Goal: Task Accomplishment & Management: Use online tool/utility

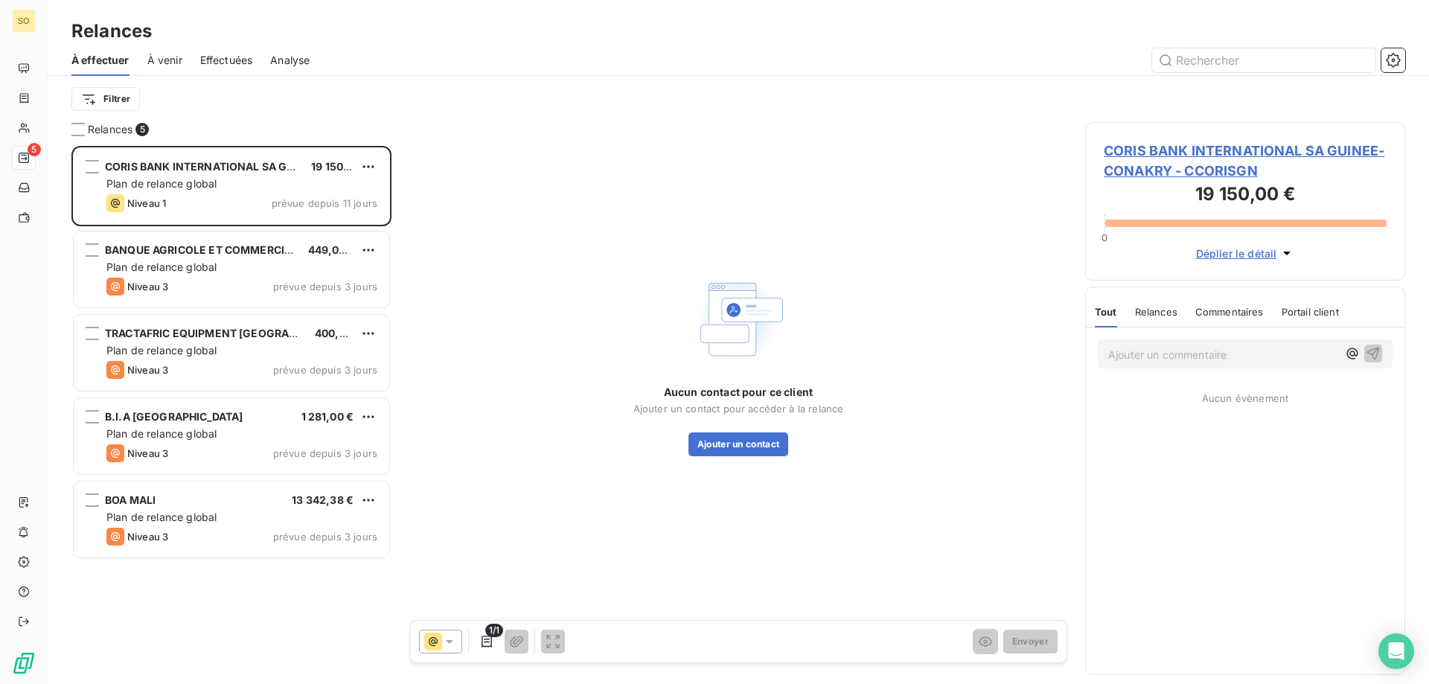
scroll to position [527, 309]
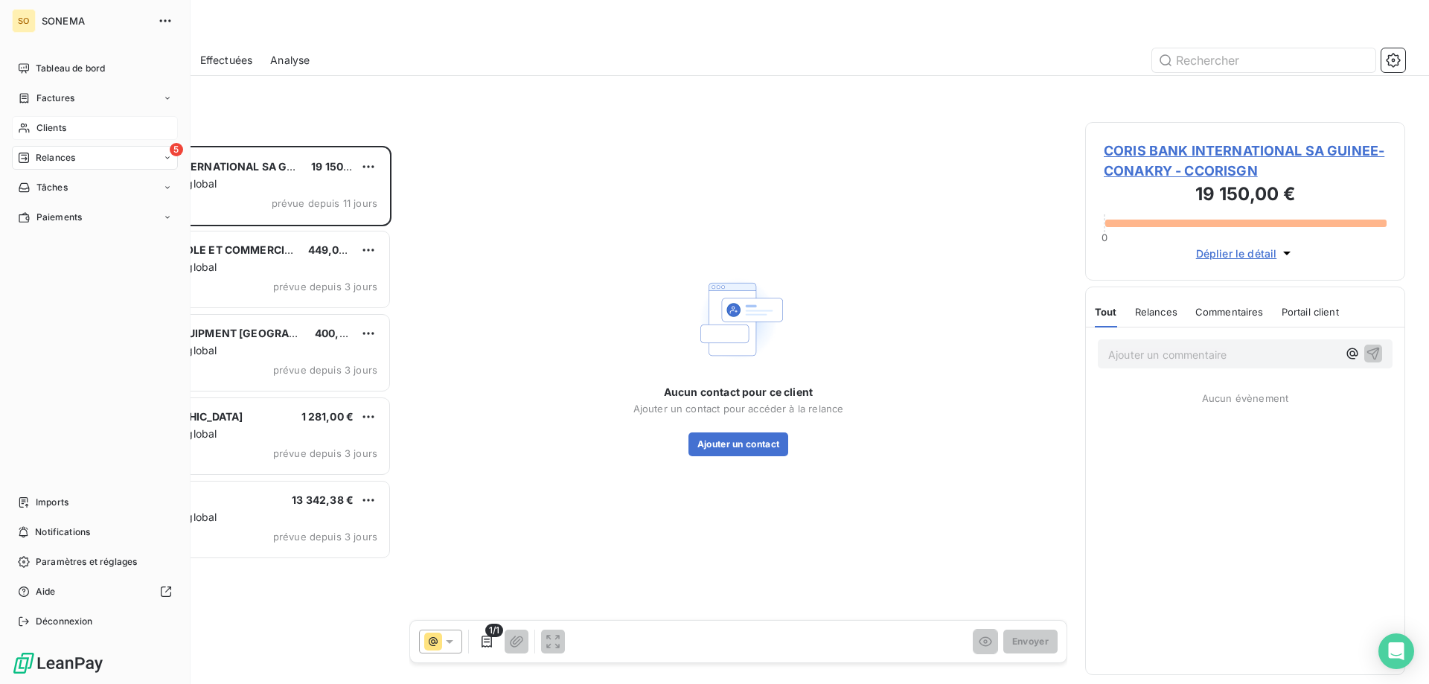
click at [42, 127] on span "Clients" at bounding box center [51, 127] width 30 height 13
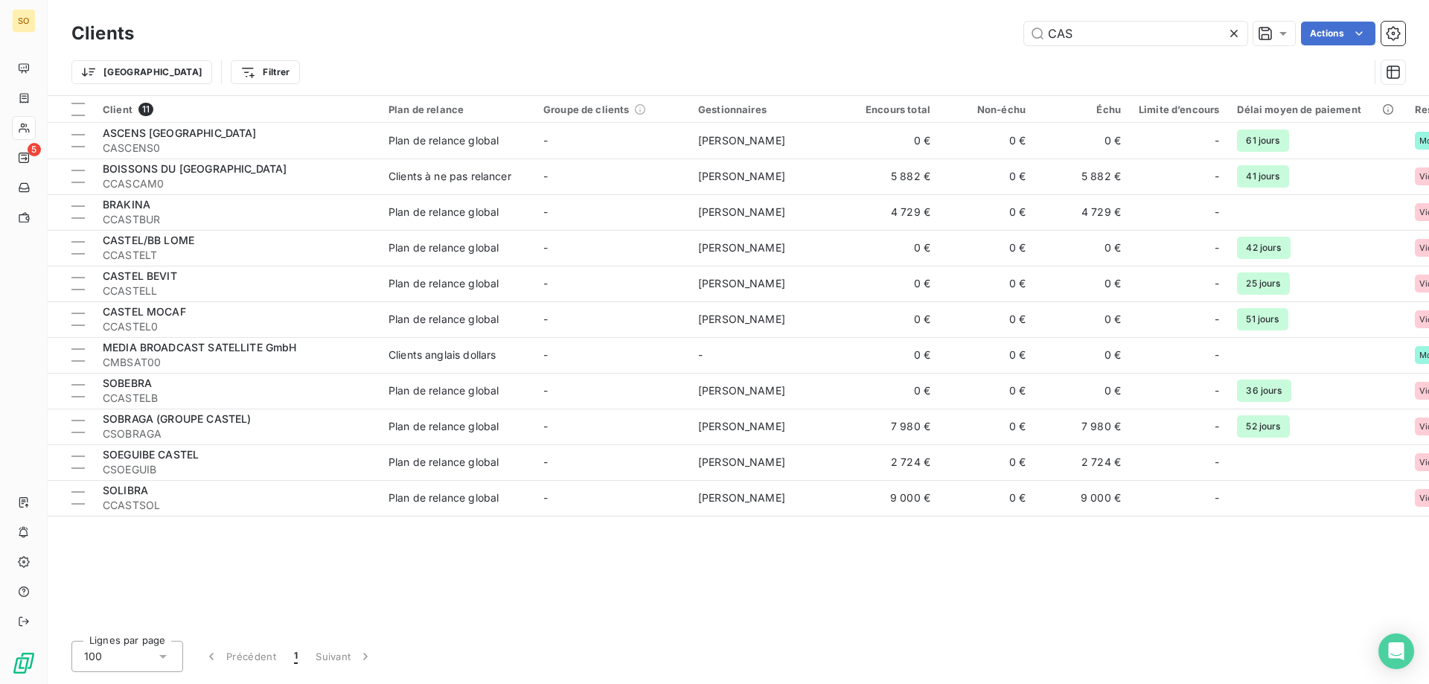
click at [1239, 34] on icon at bounding box center [1234, 33] width 15 height 15
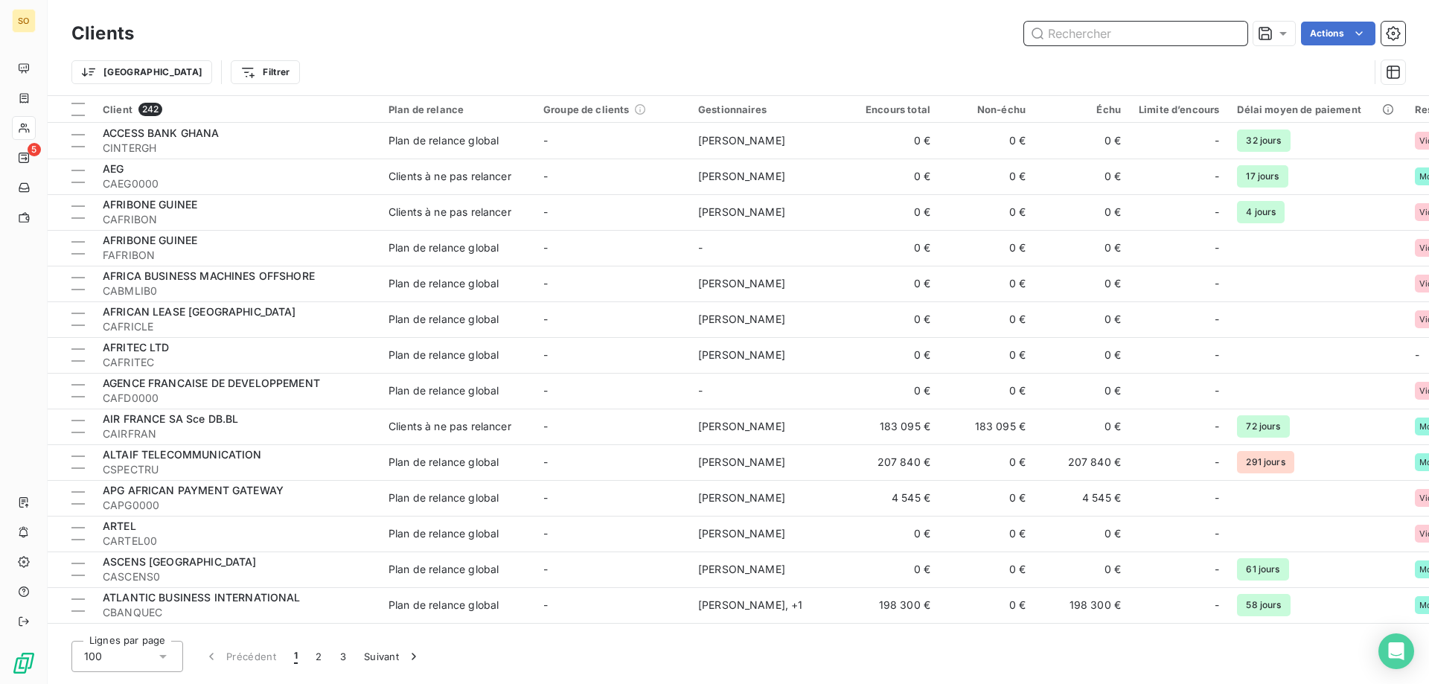
click at [1085, 36] on input "text" at bounding box center [1135, 34] width 223 height 24
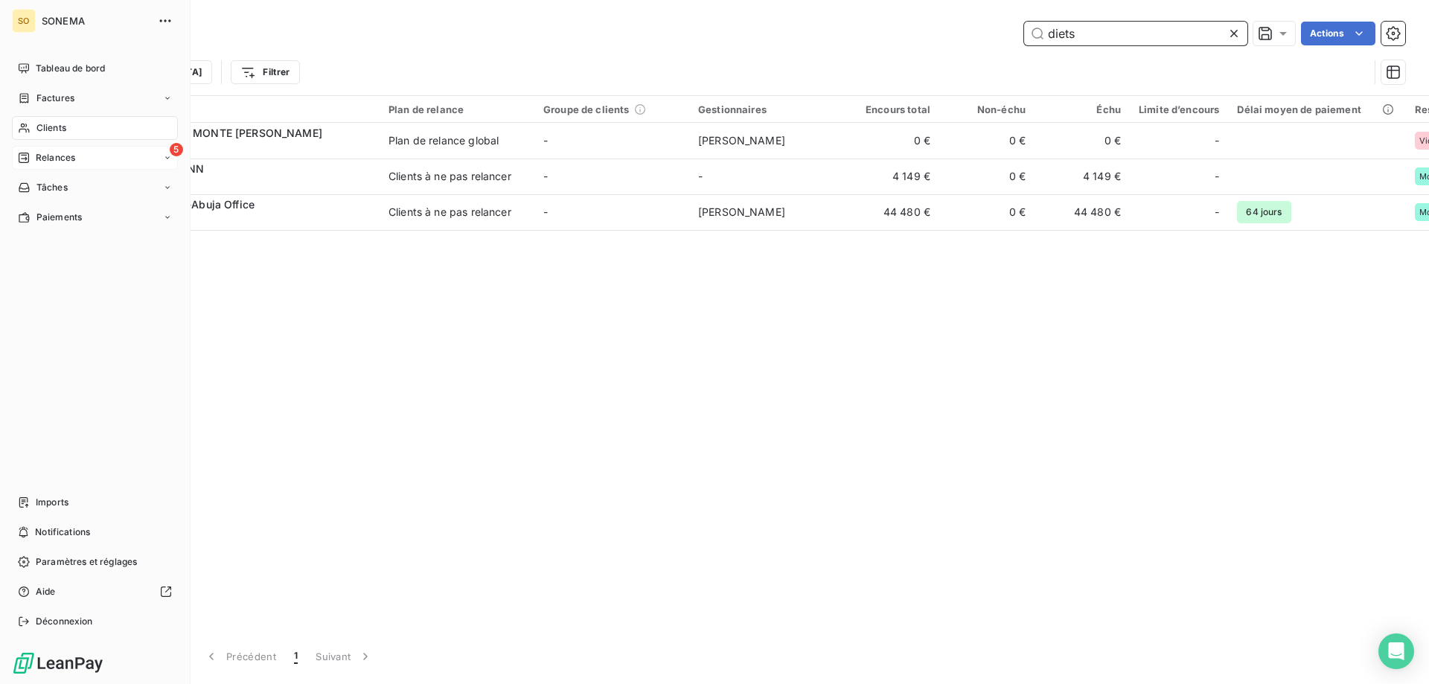
type input "diets"
click at [48, 156] on span "Relances" at bounding box center [55, 157] width 39 height 13
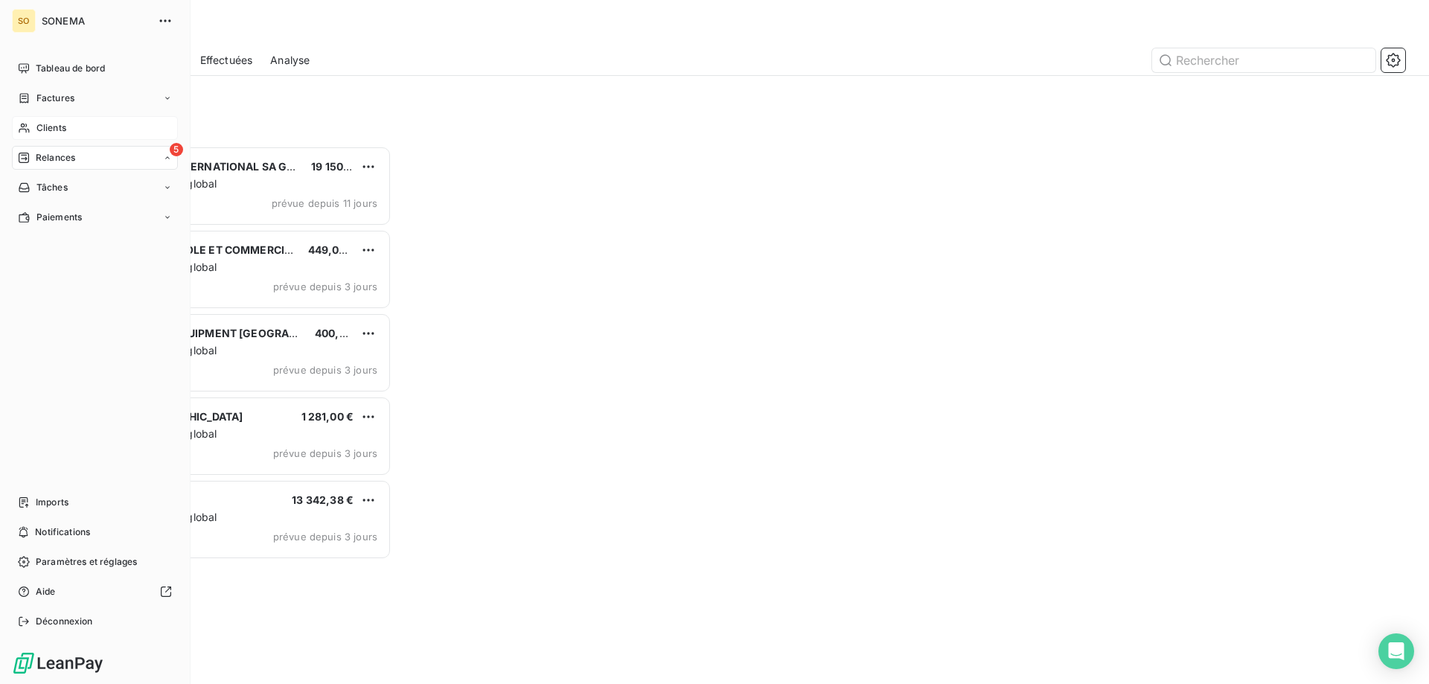
scroll to position [527, 309]
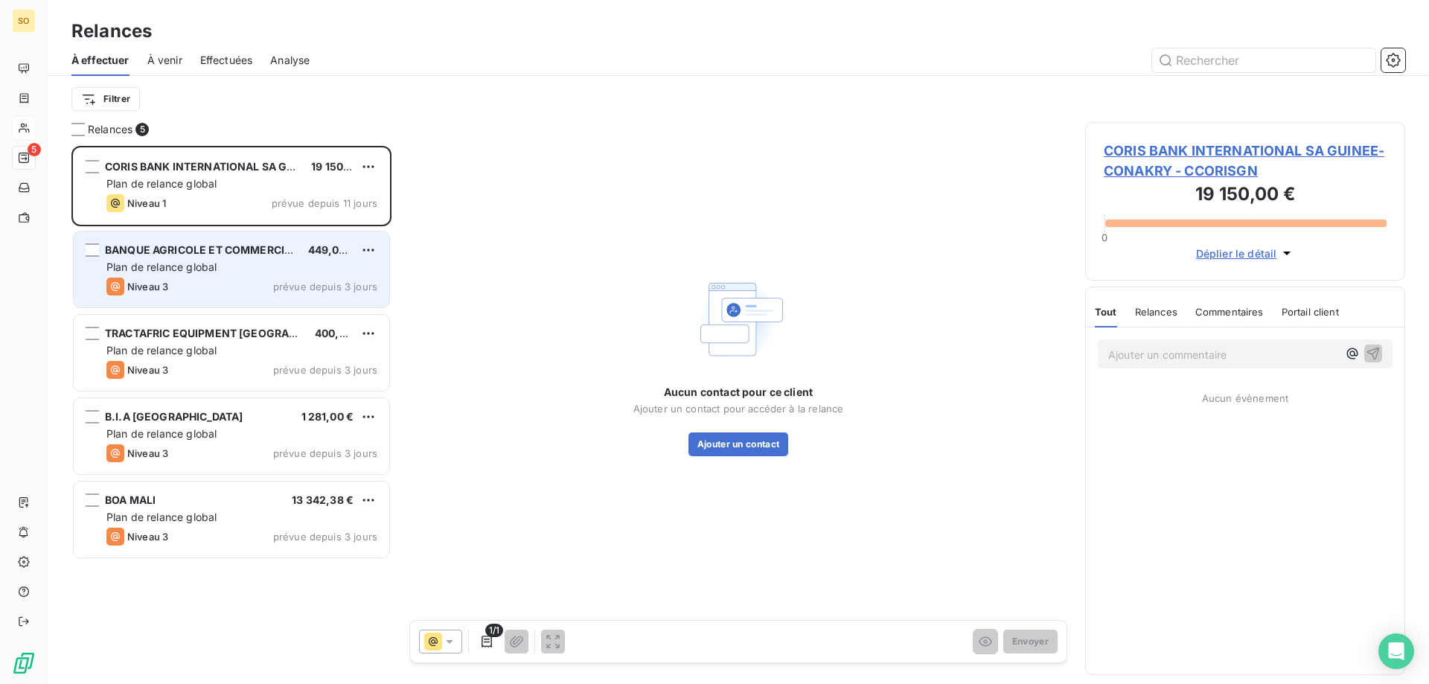
click at [193, 259] on div "BANQUE AGRICOLE ET COMMERCIALE 449,00 € Plan de relance global Niveau 3 prévue …" at bounding box center [232, 270] width 316 height 76
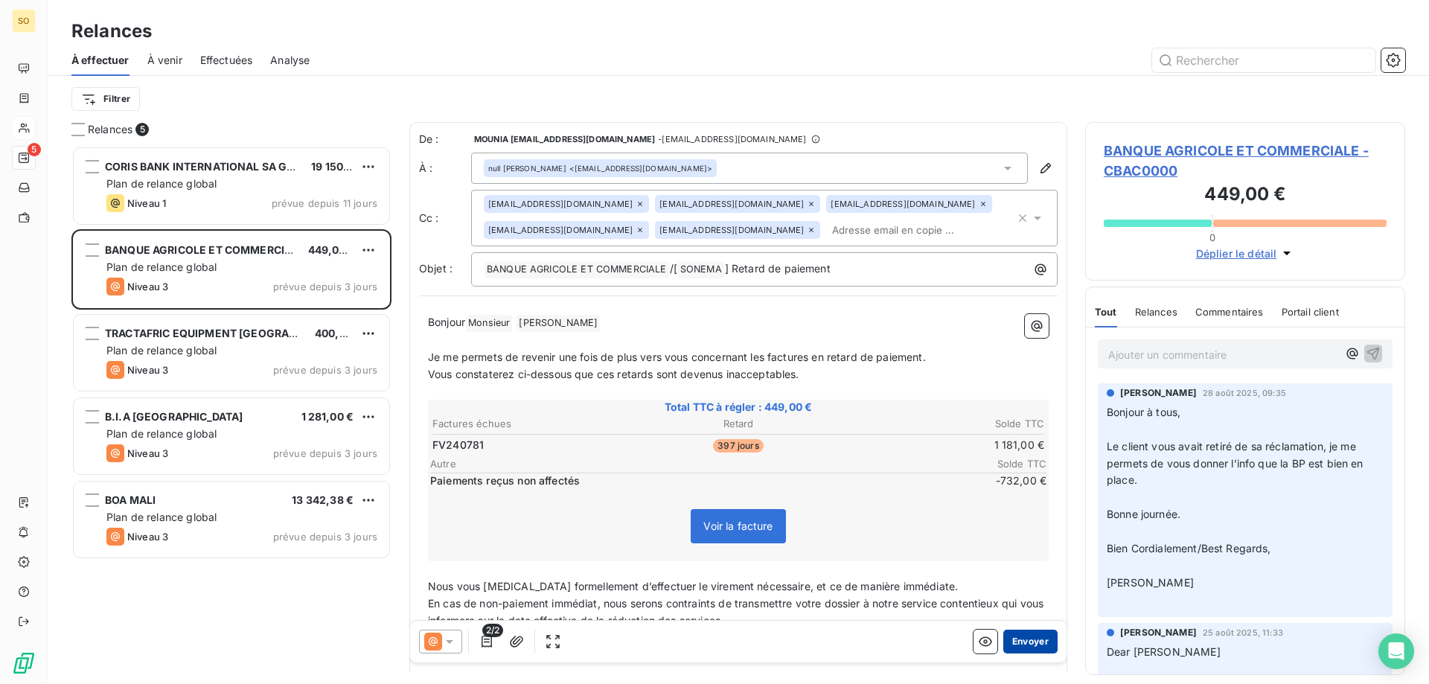
click at [1009, 641] on button "Envoyer" at bounding box center [1031, 642] width 54 height 24
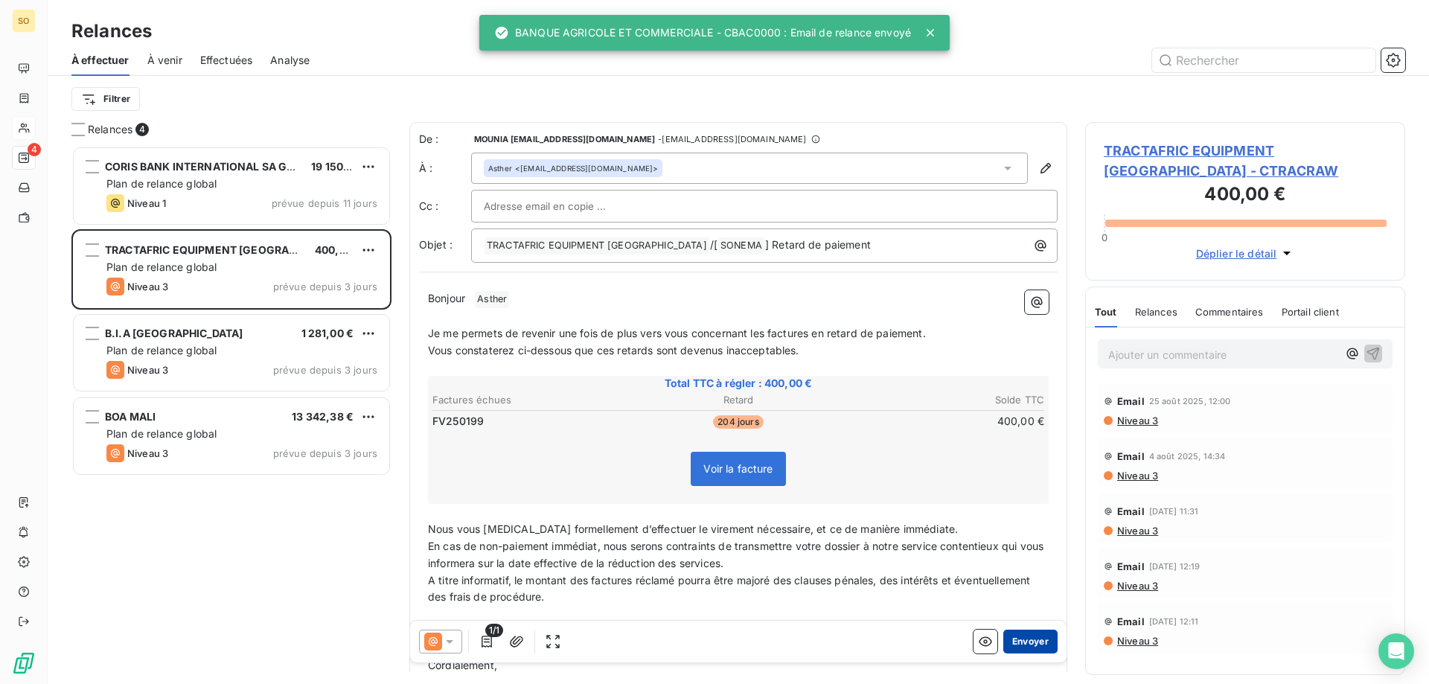
click at [1020, 642] on button "Envoyer" at bounding box center [1031, 642] width 54 height 24
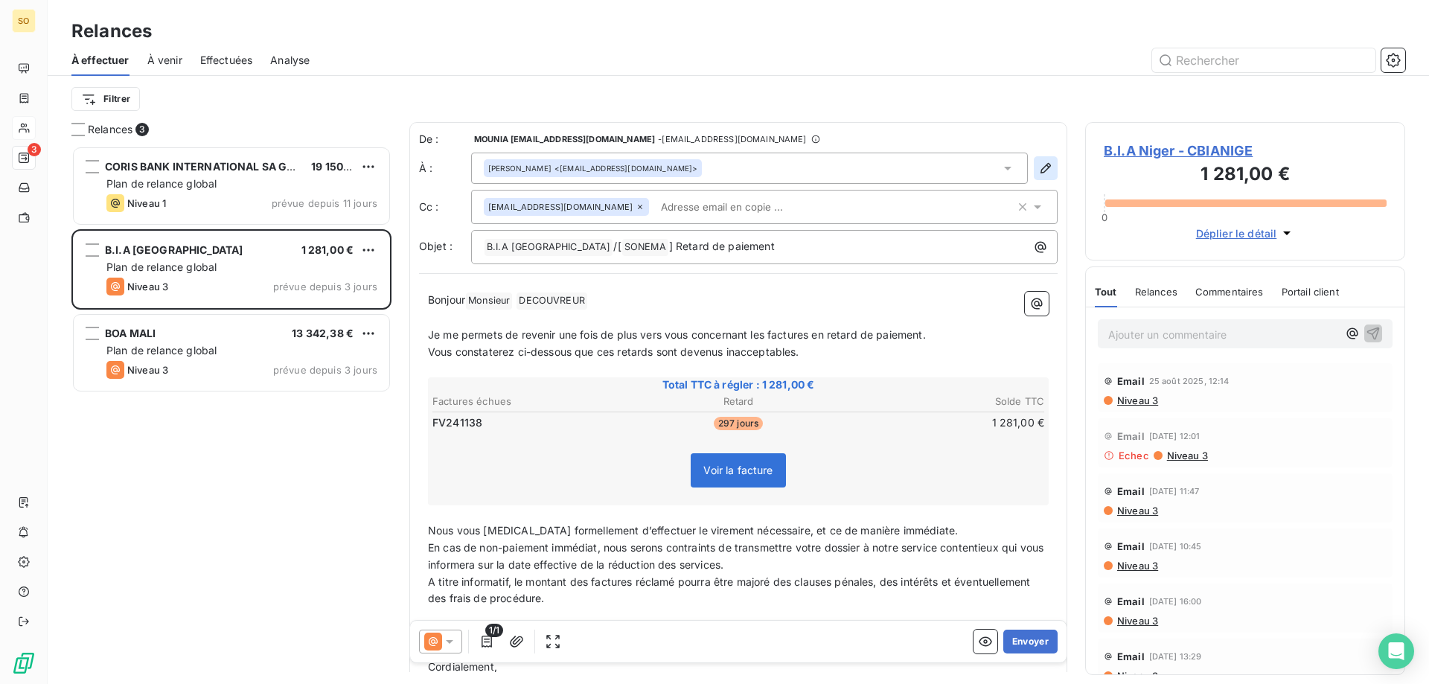
click at [1041, 169] on icon "button" at bounding box center [1046, 168] width 10 height 10
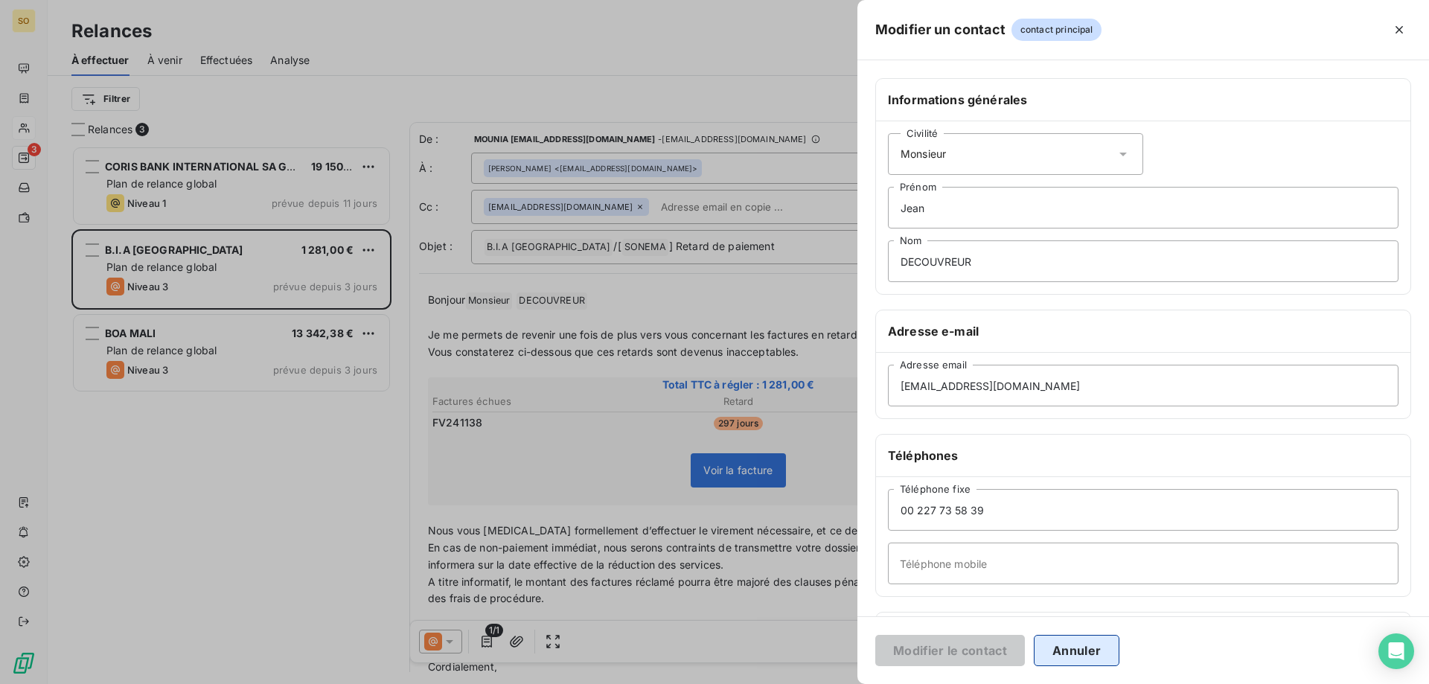
click at [1088, 651] on button "Annuler" at bounding box center [1077, 650] width 86 height 31
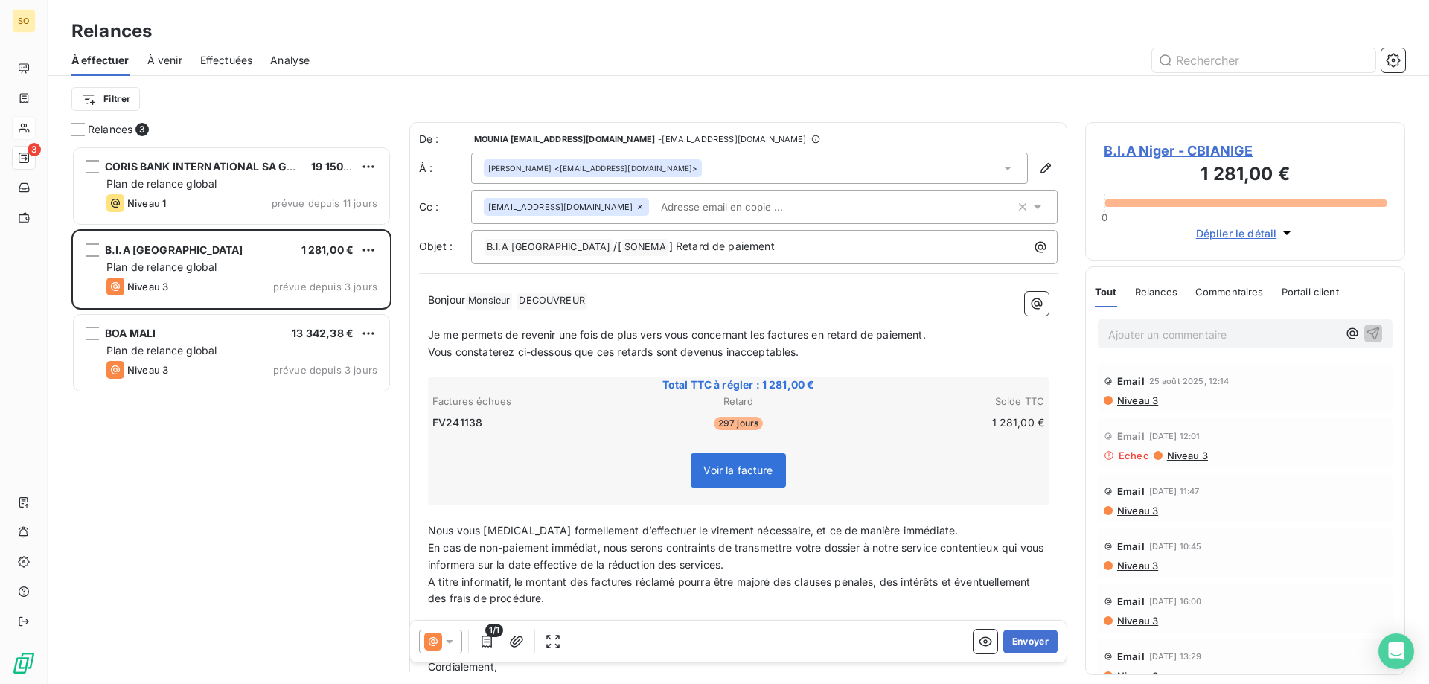
click at [666, 204] on input "text" at bounding box center [741, 207] width 172 height 22
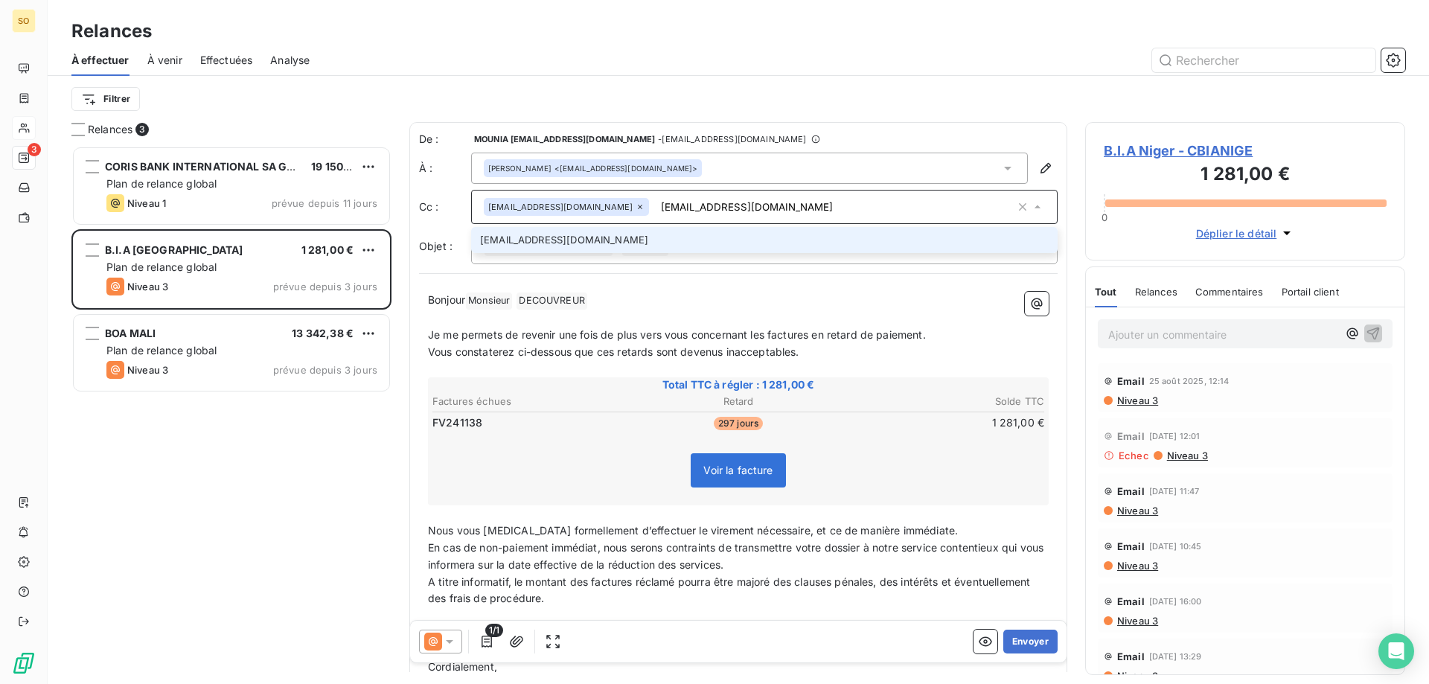
type input "[EMAIL_ADDRESS][DOMAIN_NAME]"
click at [516, 239] on li "[EMAIL_ADDRESS][DOMAIN_NAME]" at bounding box center [764, 240] width 587 height 26
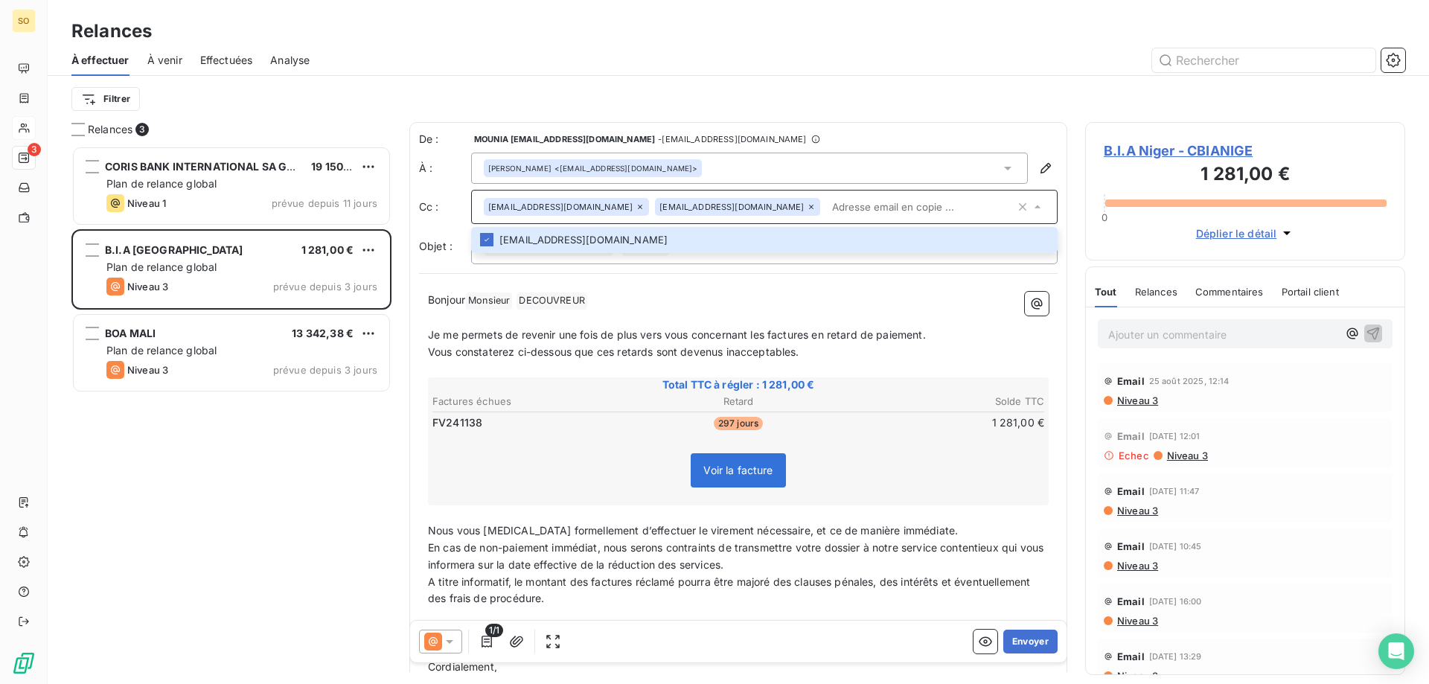
drag, startPoint x: 616, startPoint y: 205, endPoint x: 641, endPoint y: 165, distance: 47.5
click at [641, 165] on div "De : MOUNIA [EMAIL_ADDRESS][DOMAIN_NAME] - [EMAIL_ADDRESS][DOMAIN_NAME] À : [PE…" at bounding box center [738, 198] width 639 height 133
click at [641, 164] on div "[PERSON_NAME] <[EMAIL_ADDRESS][DOMAIN_NAME]>" at bounding box center [749, 168] width 557 height 31
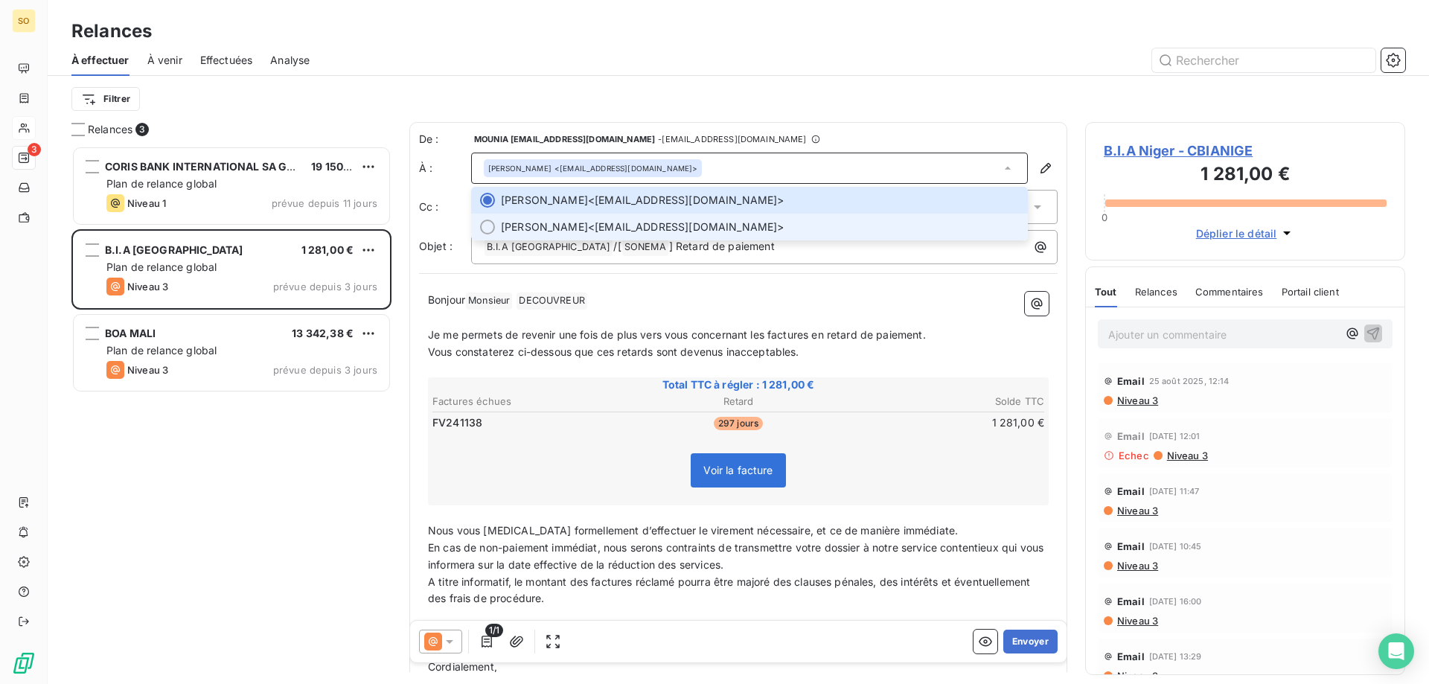
click at [599, 223] on span "[PERSON_NAME] <[EMAIL_ADDRESS][DOMAIN_NAME]>" at bounding box center [760, 227] width 518 height 15
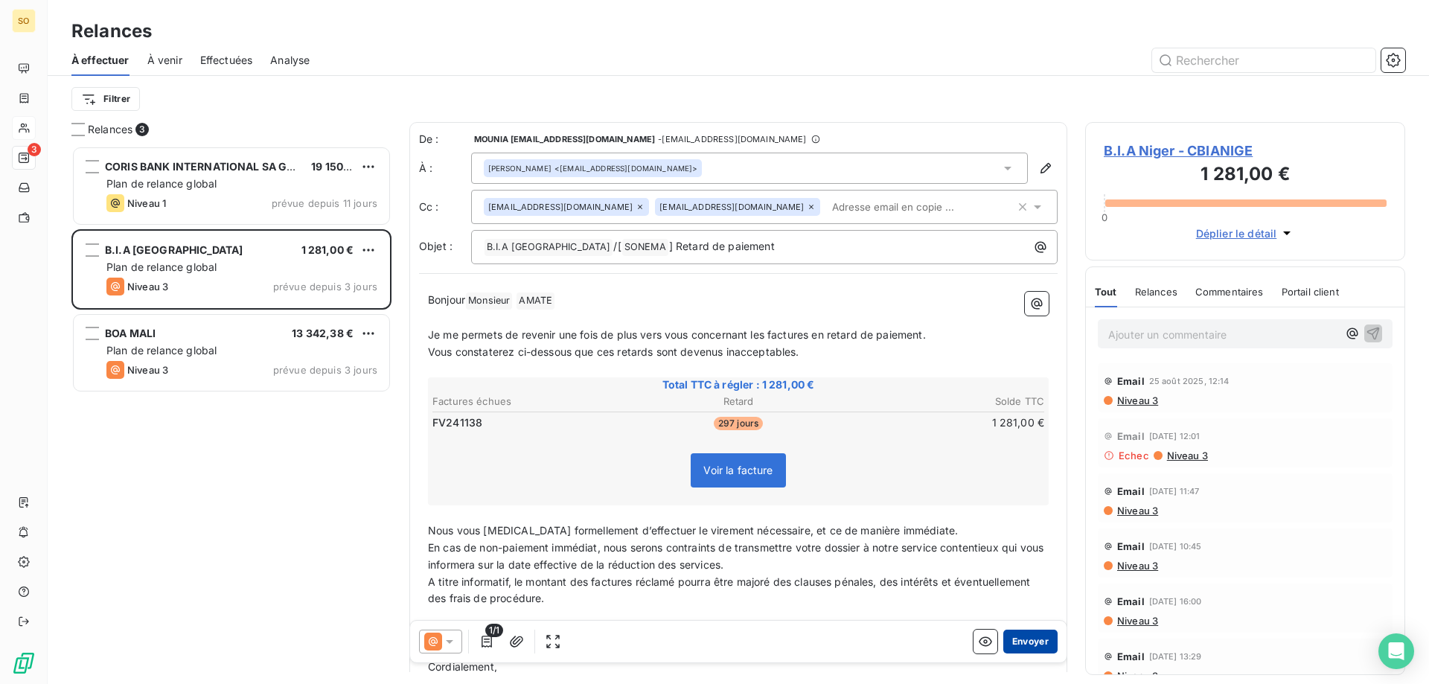
click at [1024, 638] on button "Envoyer" at bounding box center [1031, 642] width 54 height 24
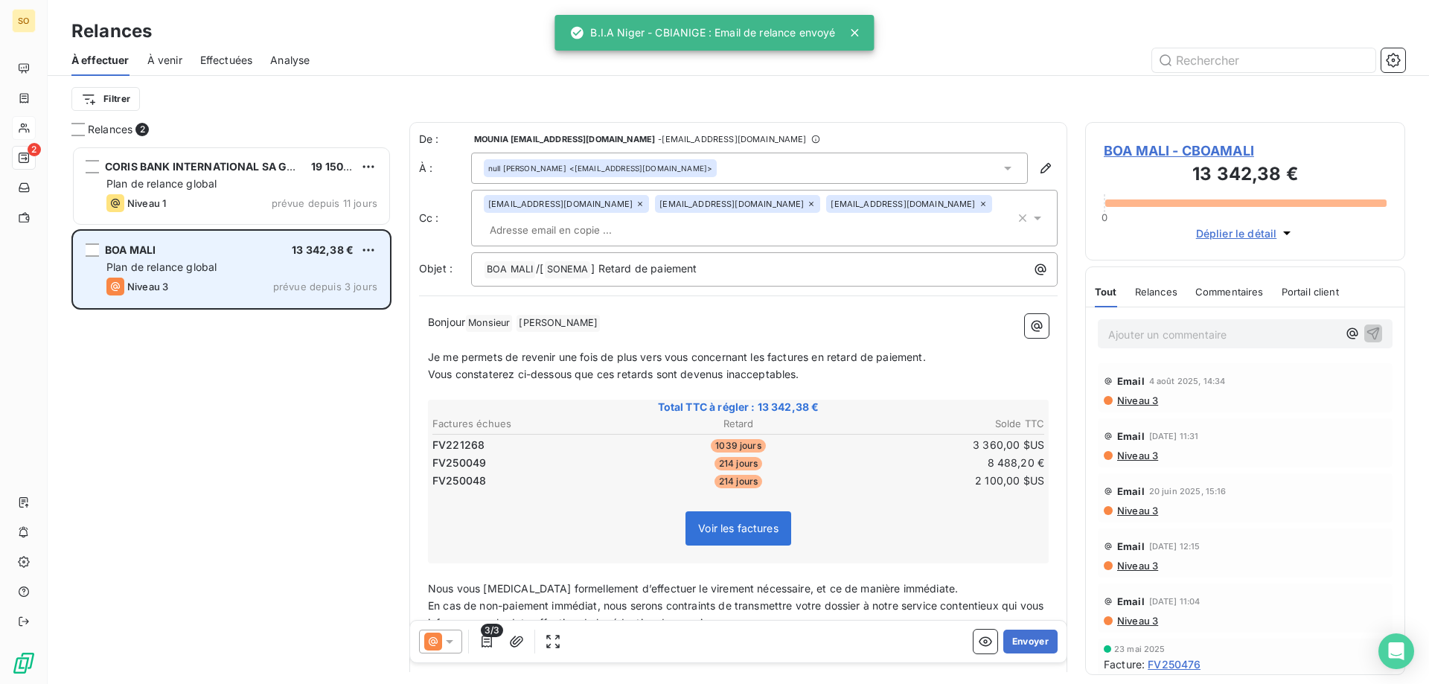
click at [197, 244] on div "BOA MALI 13 342,38 €" at bounding box center [241, 249] width 271 height 13
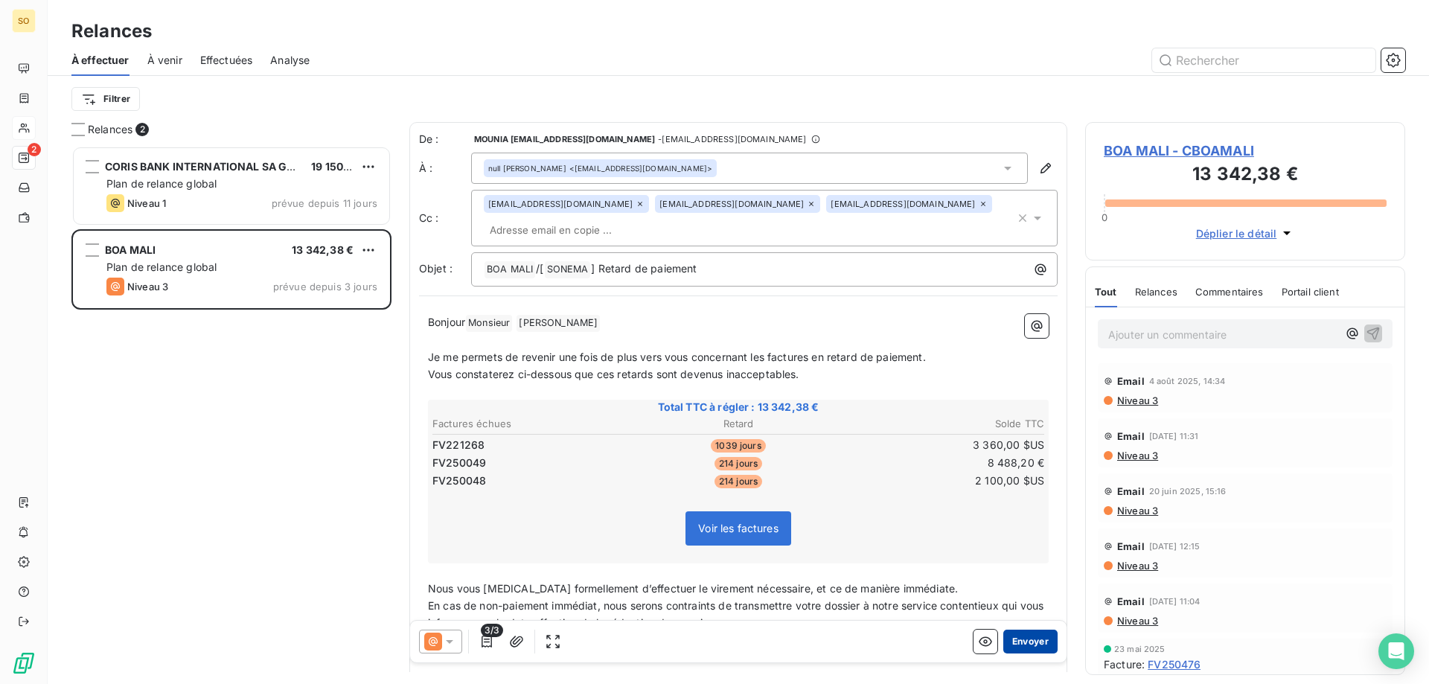
click at [1017, 641] on button "Envoyer" at bounding box center [1031, 642] width 54 height 24
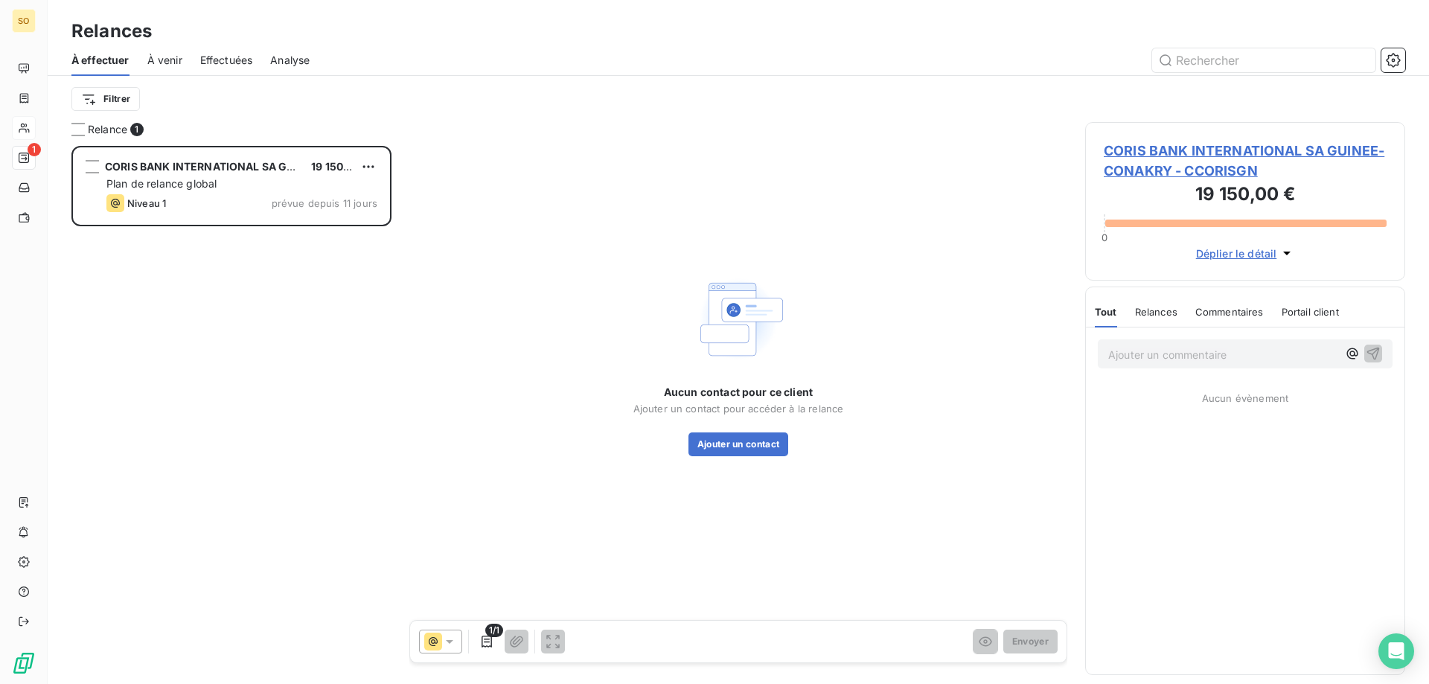
click at [156, 56] on span "À venir" at bounding box center [164, 60] width 35 height 15
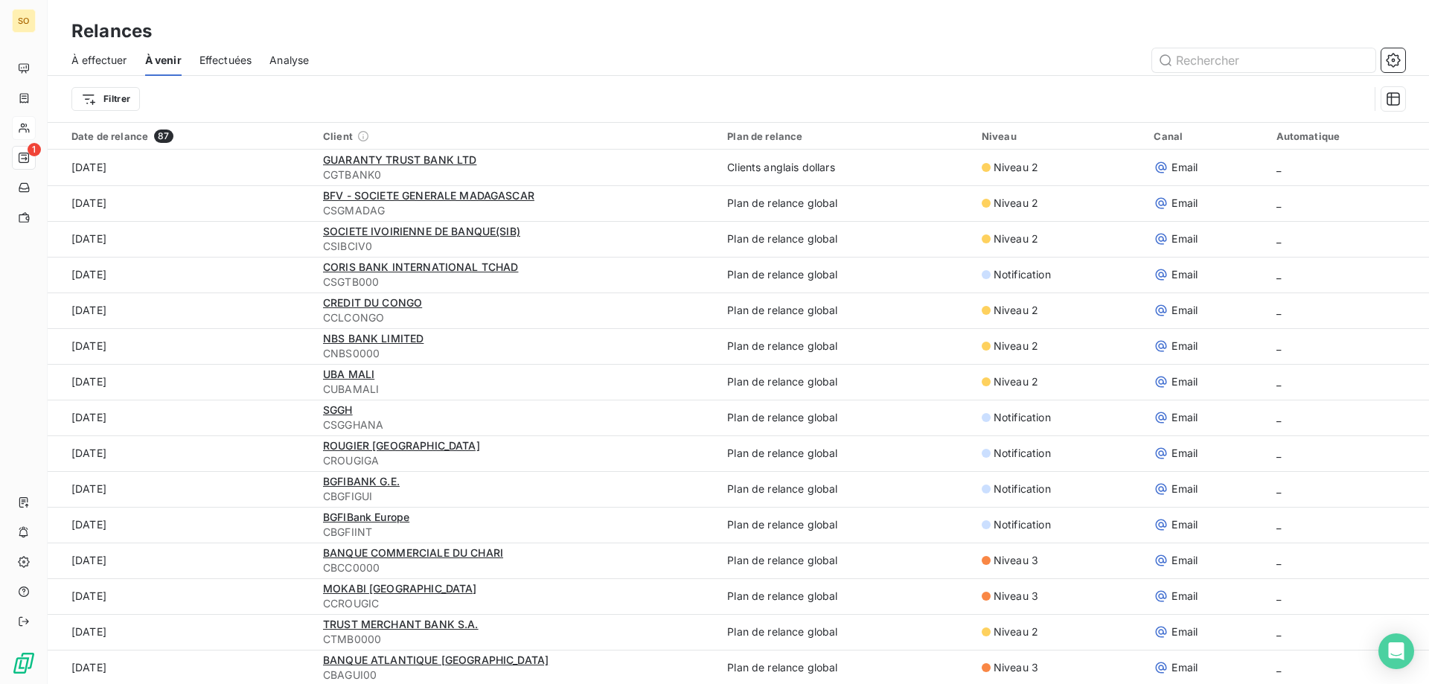
click at [220, 57] on span "Effectuées" at bounding box center [226, 60] width 53 height 15
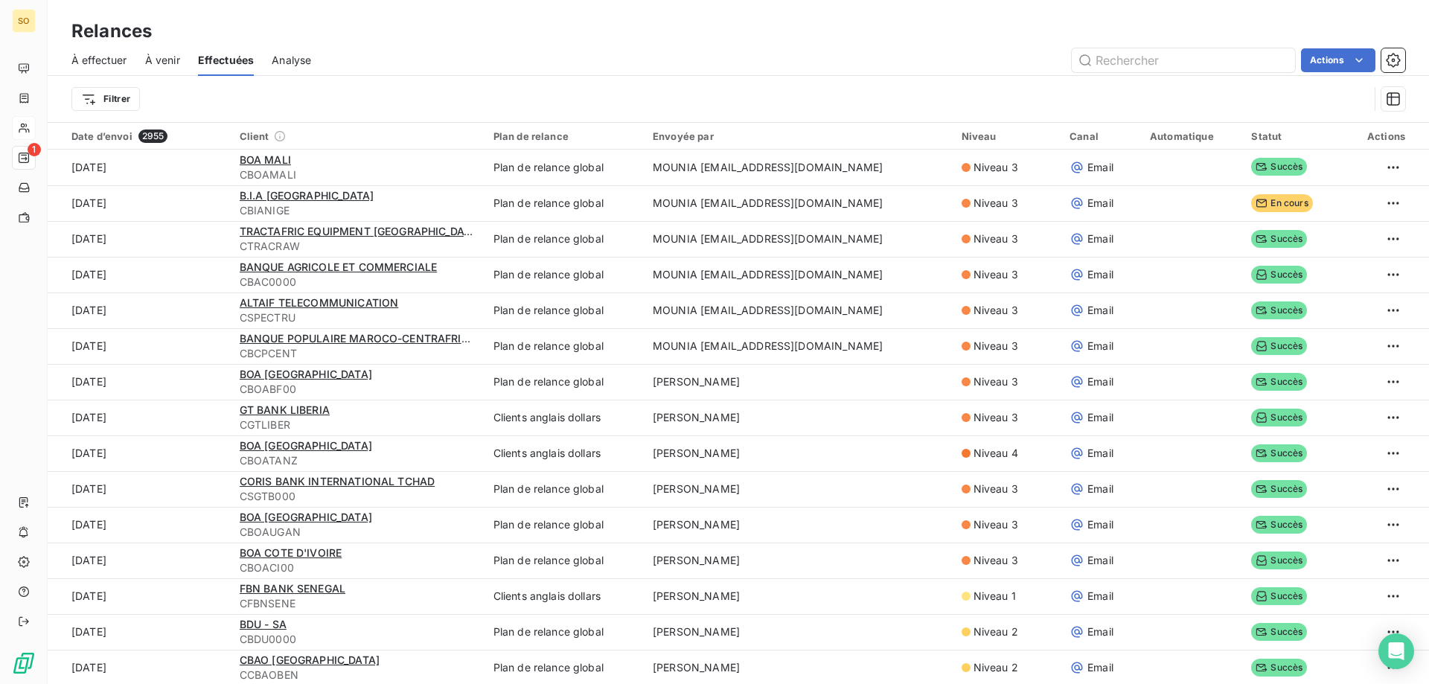
click at [166, 60] on span "À venir" at bounding box center [162, 60] width 35 height 15
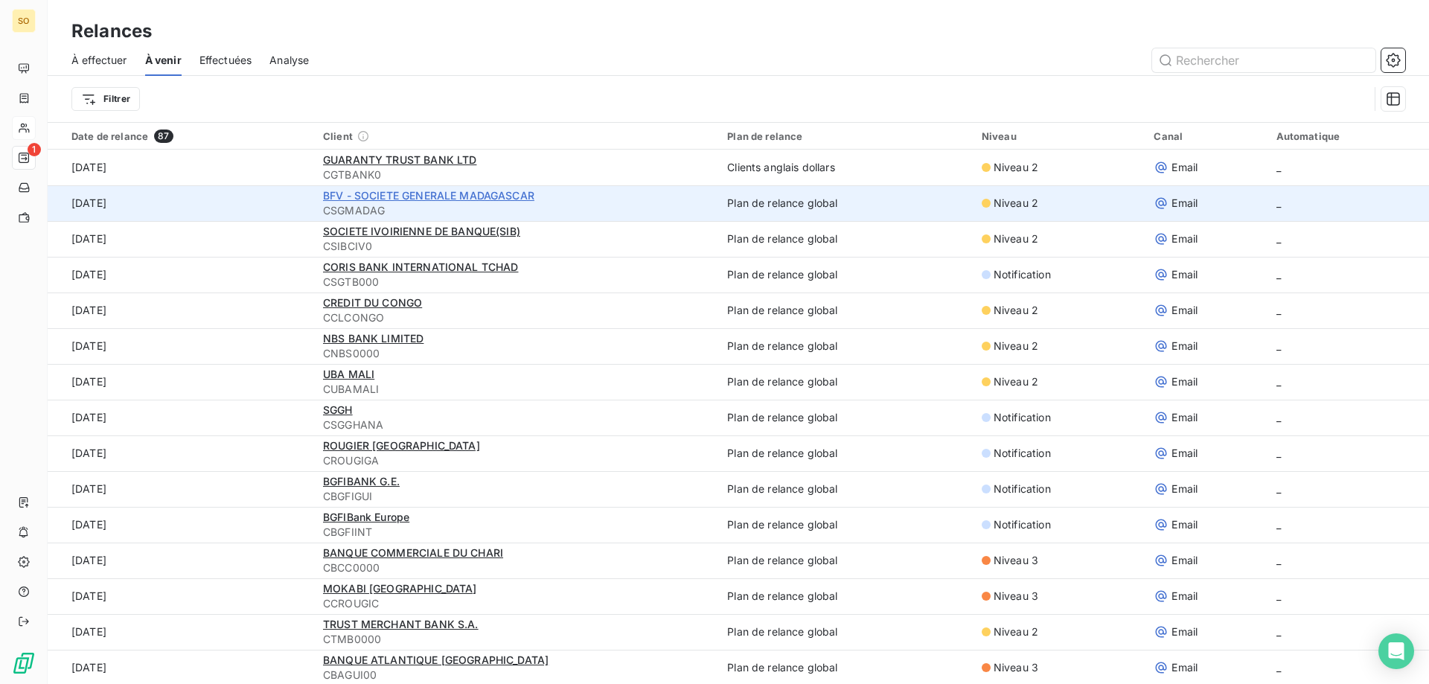
click at [420, 197] on span "BFV - SOCIETE GENERALE MADAGASCAR" at bounding box center [428, 195] width 211 height 13
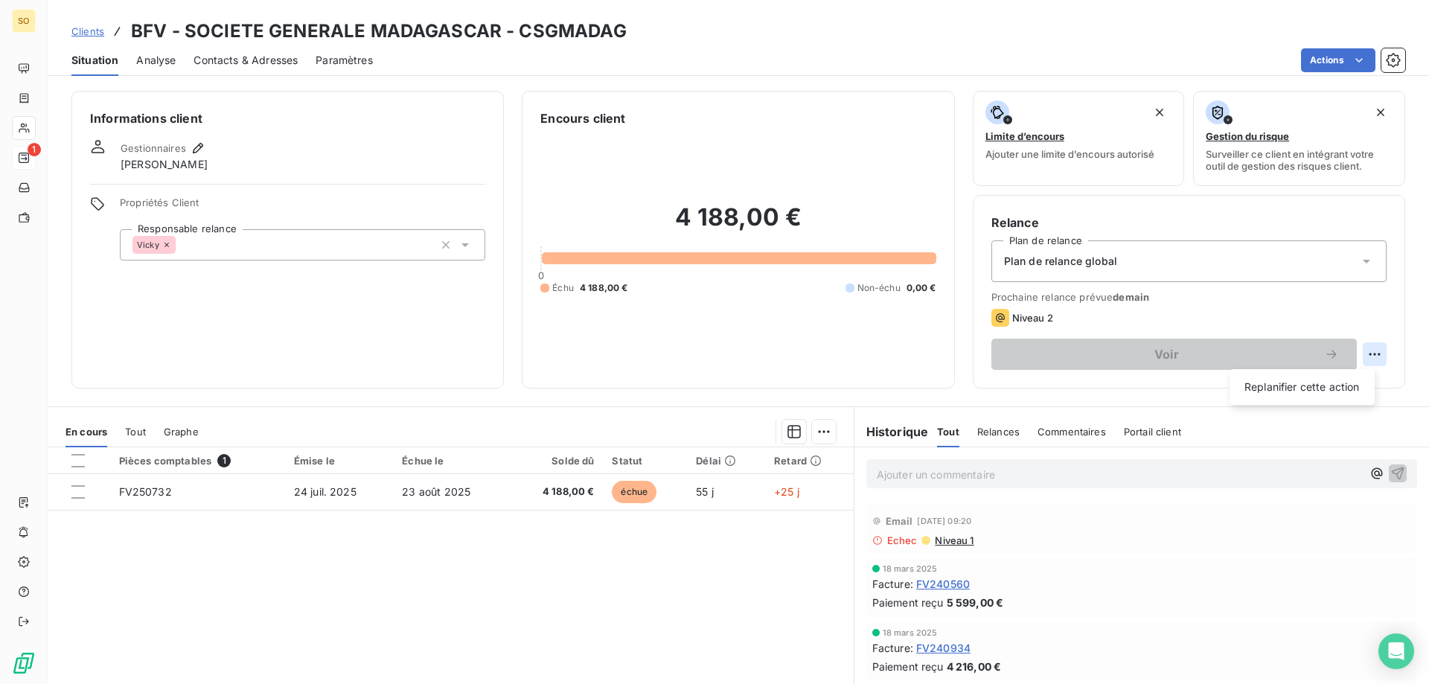
click at [1368, 357] on html "SO 1 Clients BFV - SOCIETE GENERALE MADAGASCAR - CSGMADAG Situation Analyse Con…" at bounding box center [714, 342] width 1429 height 684
click at [1313, 392] on div "Replanifier cette action" at bounding box center [1302, 387] width 133 height 24
select select "8"
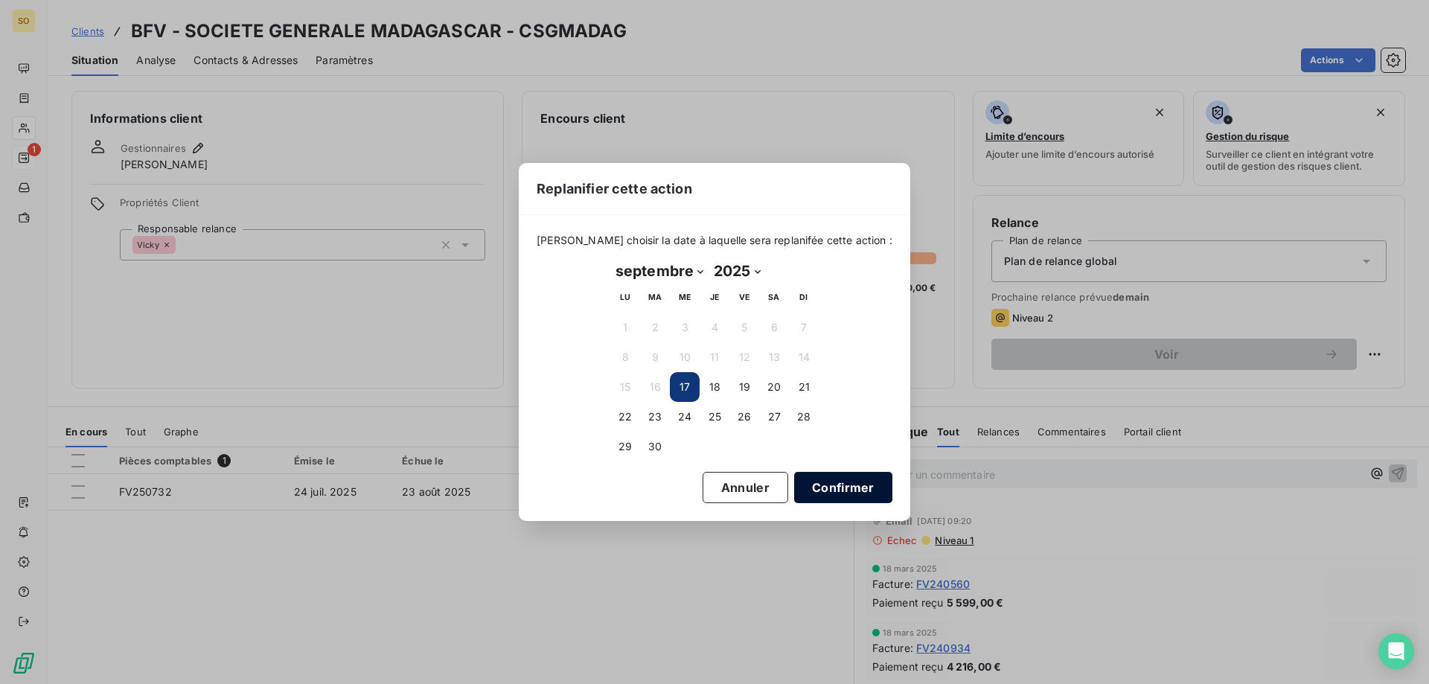
click at [826, 490] on button "Confirmer" at bounding box center [843, 487] width 98 height 31
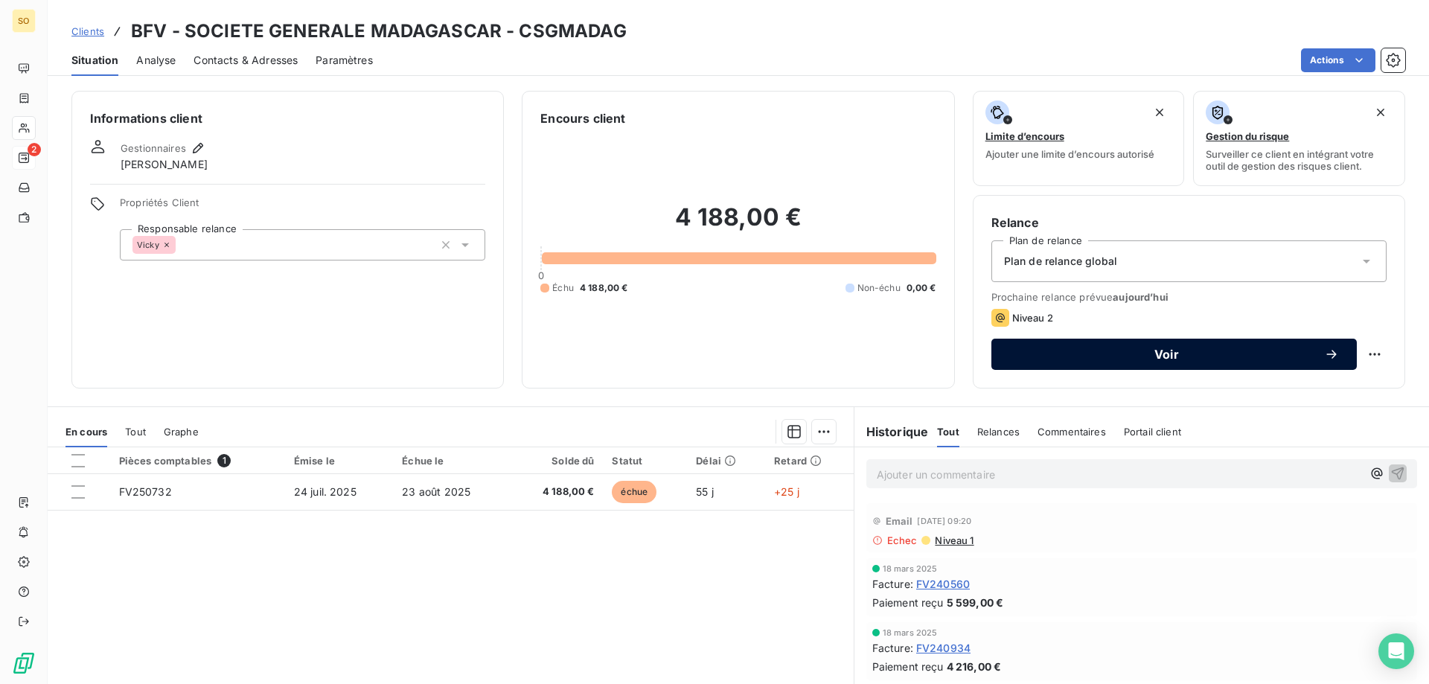
click at [1164, 355] on span "Voir" at bounding box center [1166, 354] width 315 height 12
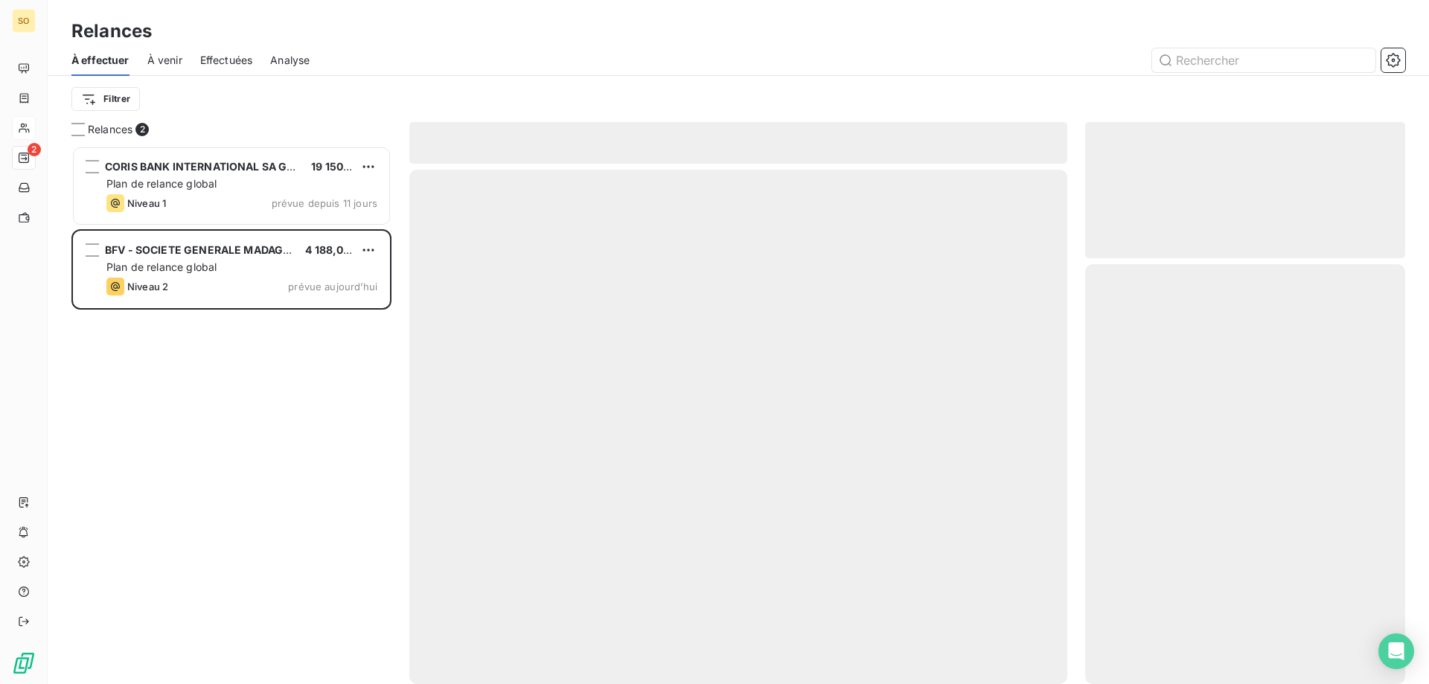
scroll to position [527, 309]
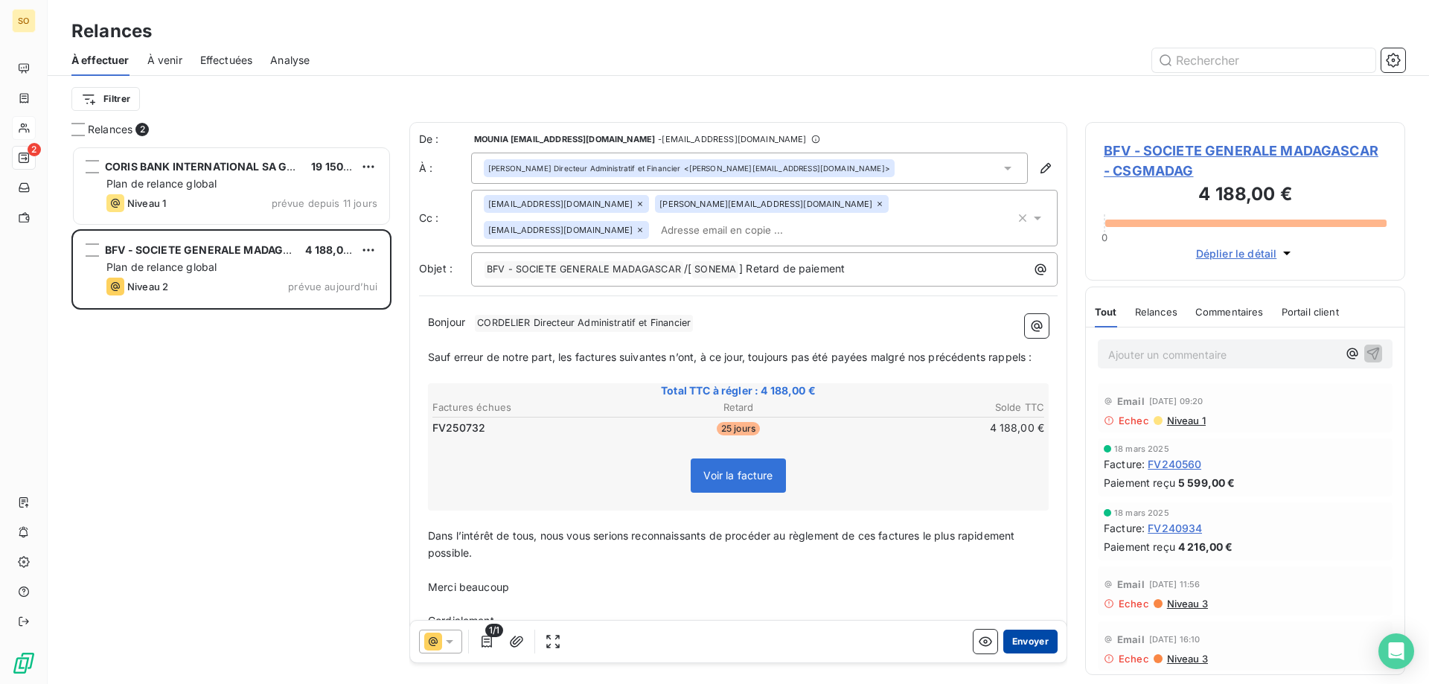
click at [1029, 637] on button "Envoyer" at bounding box center [1031, 642] width 54 height 24
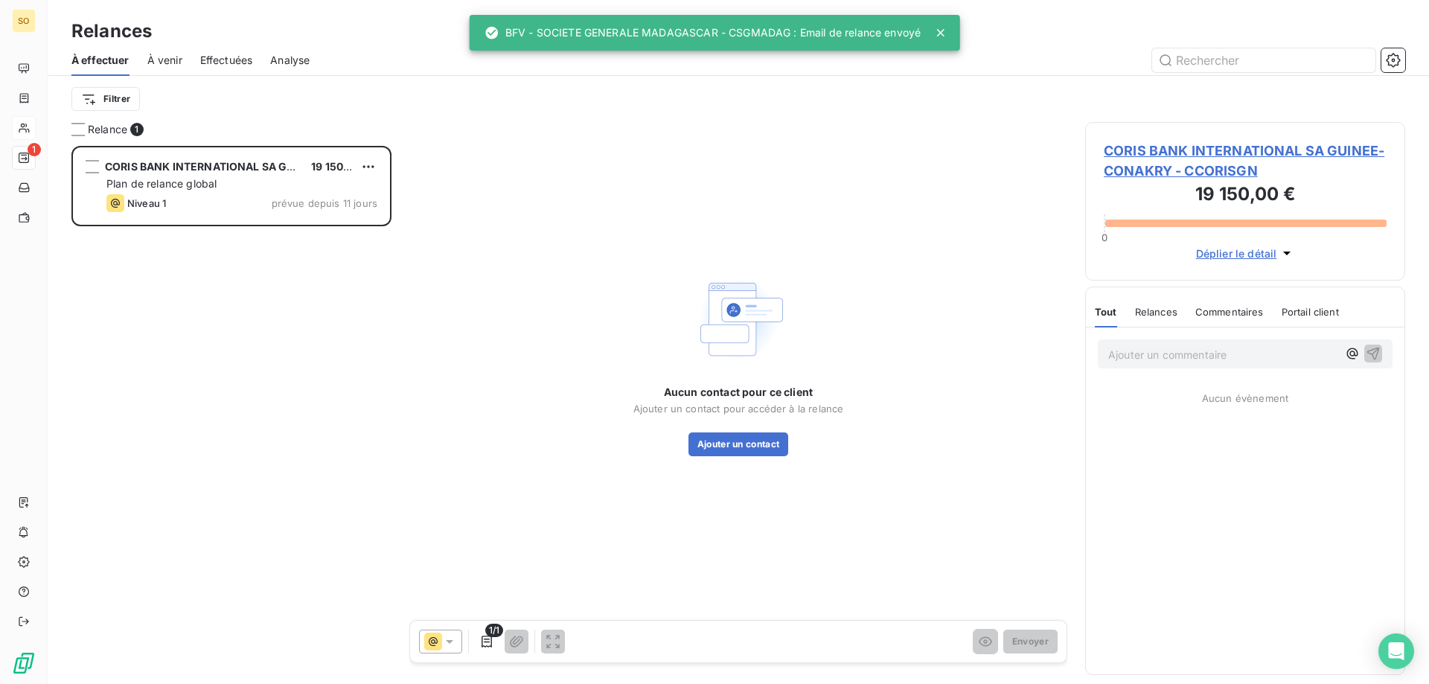
click at [173, 55] on span "À venir" at bounding box center [164, 60] width 35 height 15
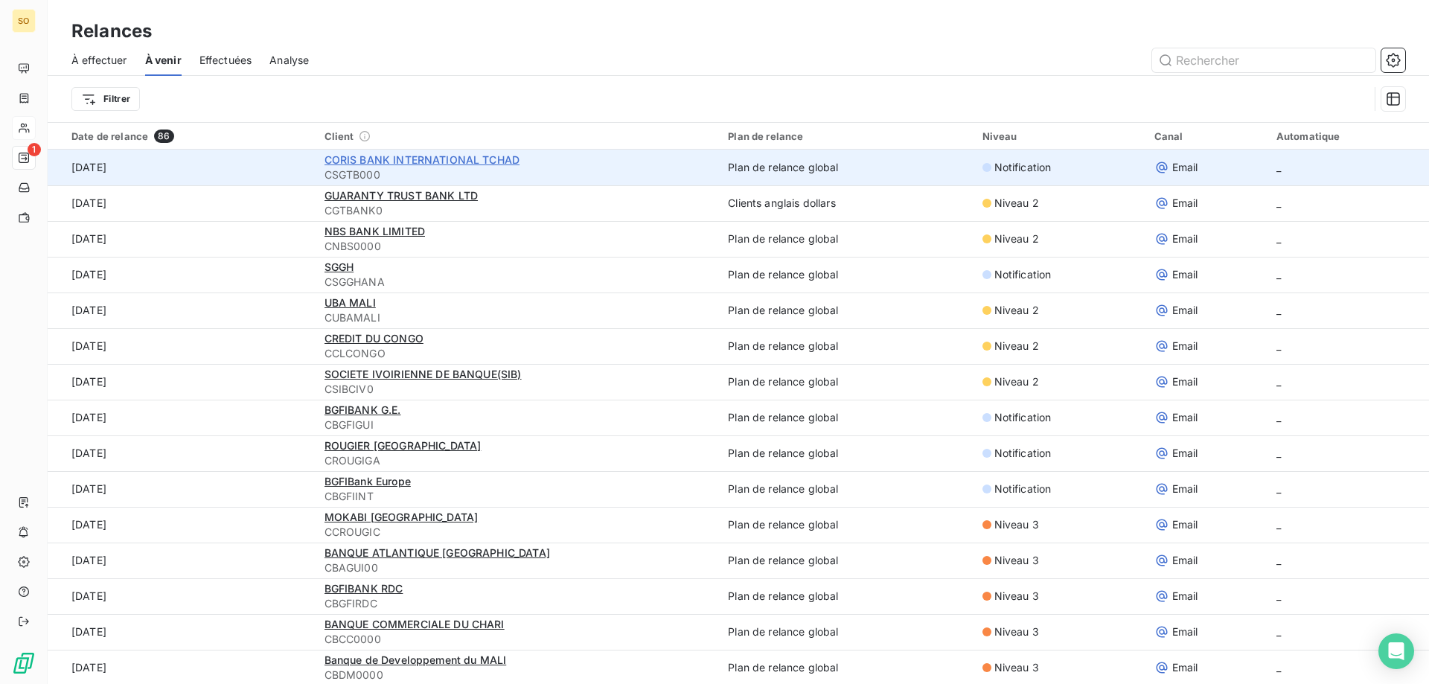
click at [364, 158] on span "CORIS BANK INTERNATIONAL TCHAD" at bounding box center [423, 159] width 196 height 13
